Goal: Task Accomplishment & Management: Use online tool/utility

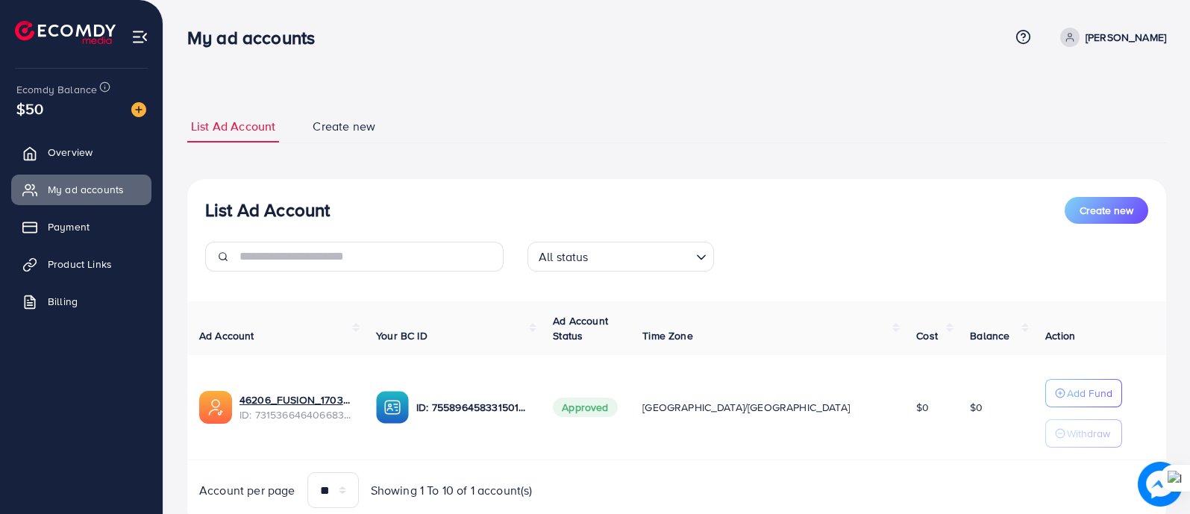
click at [71, 266] on span "Product Links" at bounding box center [80, 264] width 64 height 15
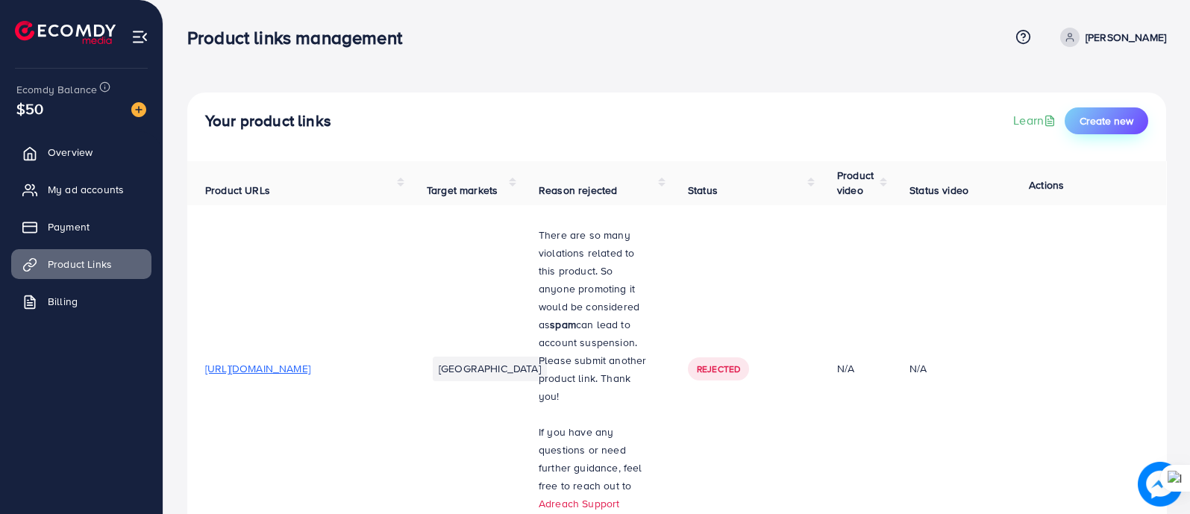
click at [1082, 119] on span "Create new" at bounding box center [1107, 120] width 54 height 15
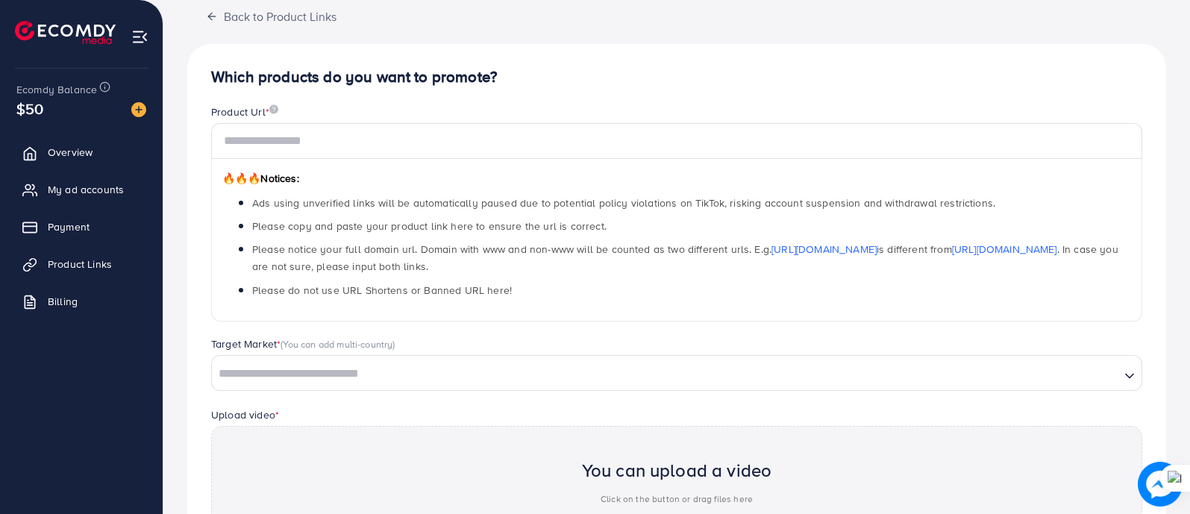
scroll to position [280, 0]
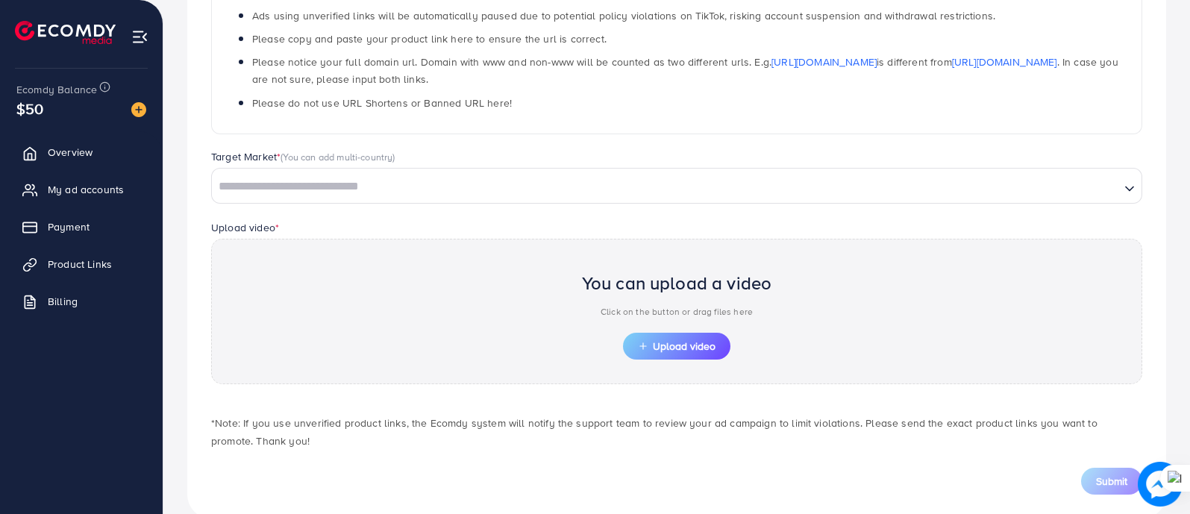
click at [410, 181] on input "Search for option" at bounding box center [665, 186] width 905 height 23
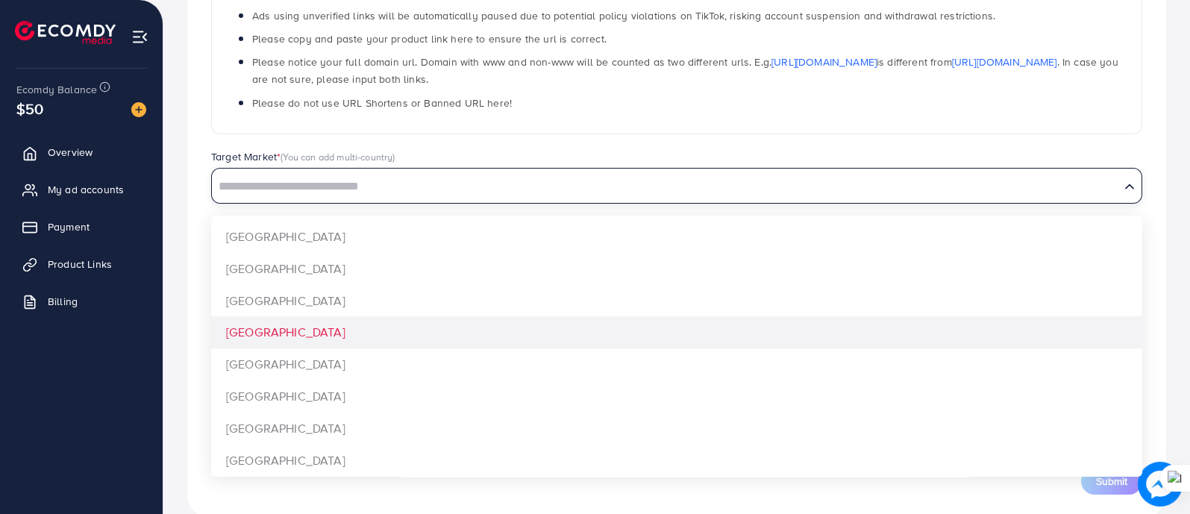
scroll to position [1148, 0]
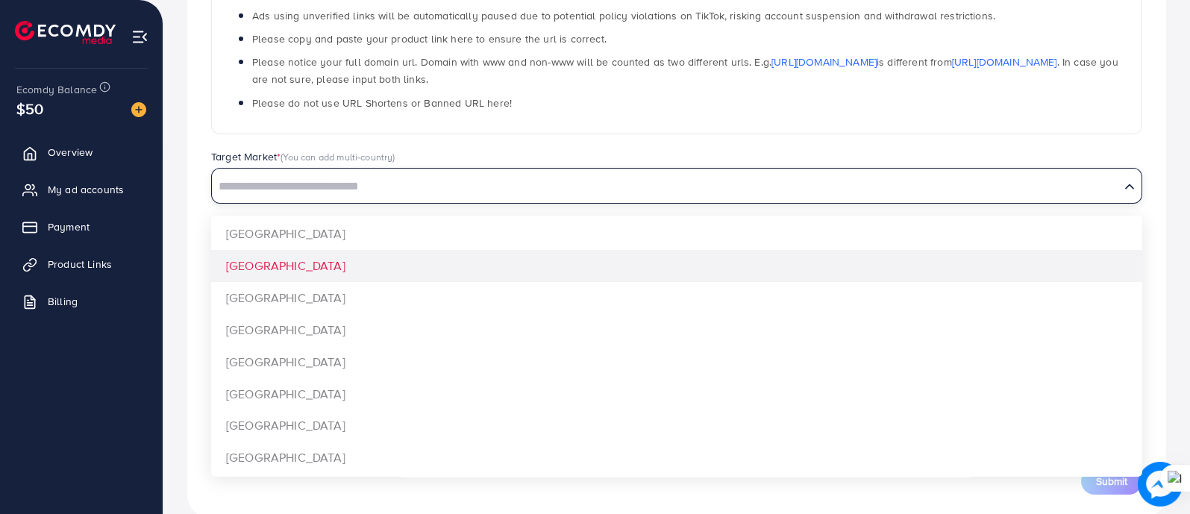
click at [338, 267] on div "Which products do you want to promote? Product Url * 🔥🔥🔥 Notices: Ads using unv…" at bounding box center [676, 188] width 979 height 662
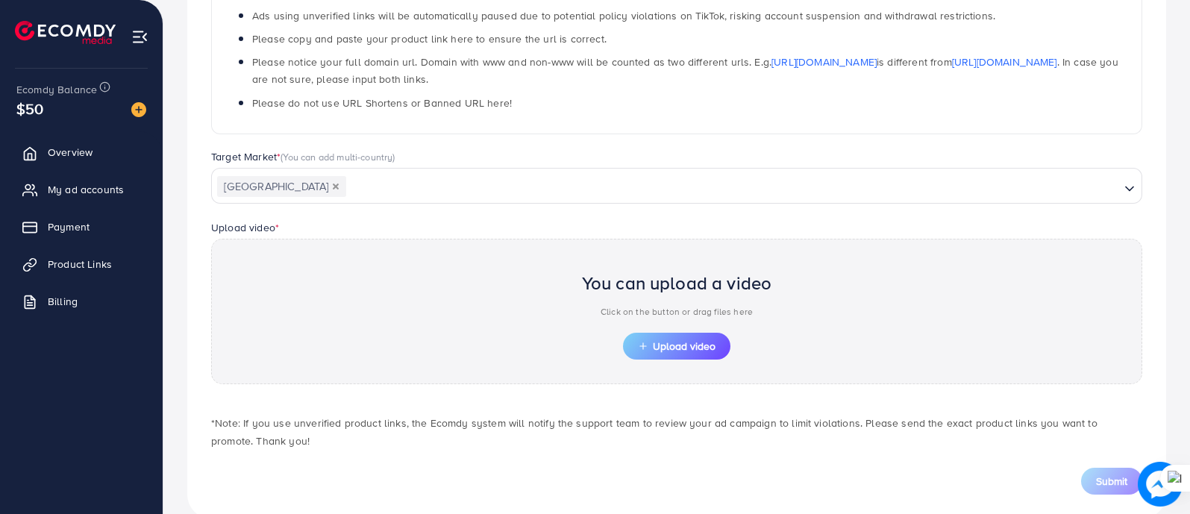
scroll to position [93, 0]
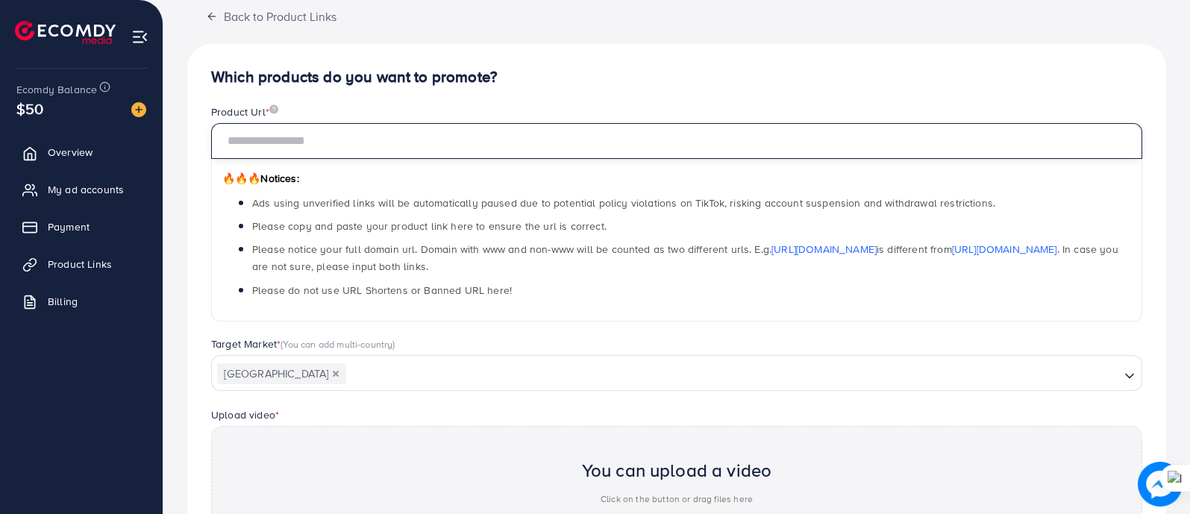
click at [397, 142] on input "text" at bounding box center [676, 141] width 931 height 36
